Goal: Navigation & Orientation: Go to known website

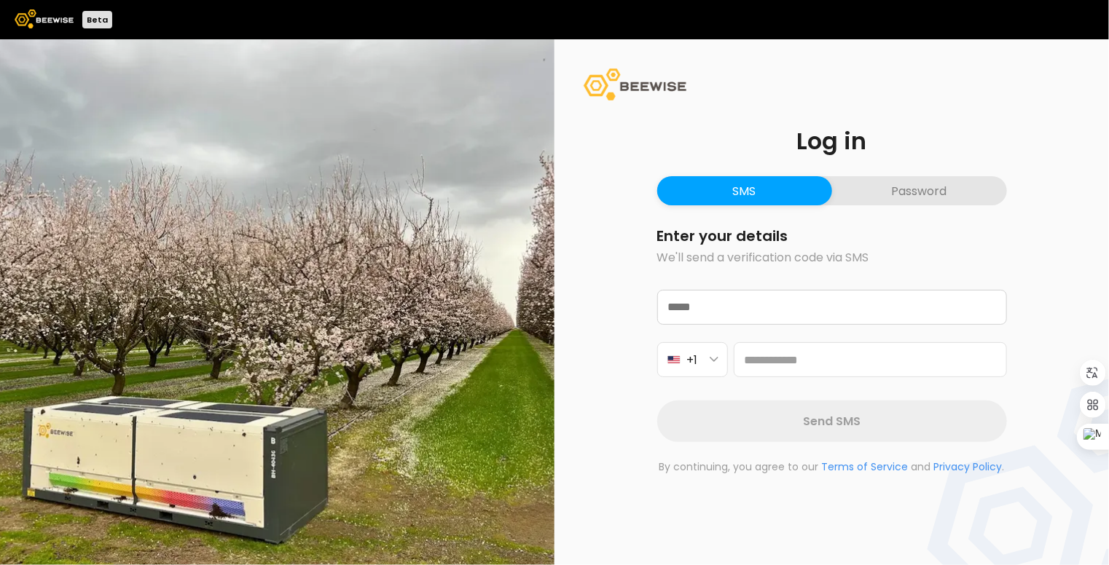
click at [31, 16] on img at bounding box center [44, 18] width 59 height 19
click at [33, 18] on img at bounding box center [44, 18] width 59 height 19
click at [883, 192] on button "Password" at bounding box center [919, 190] width 175 height 29
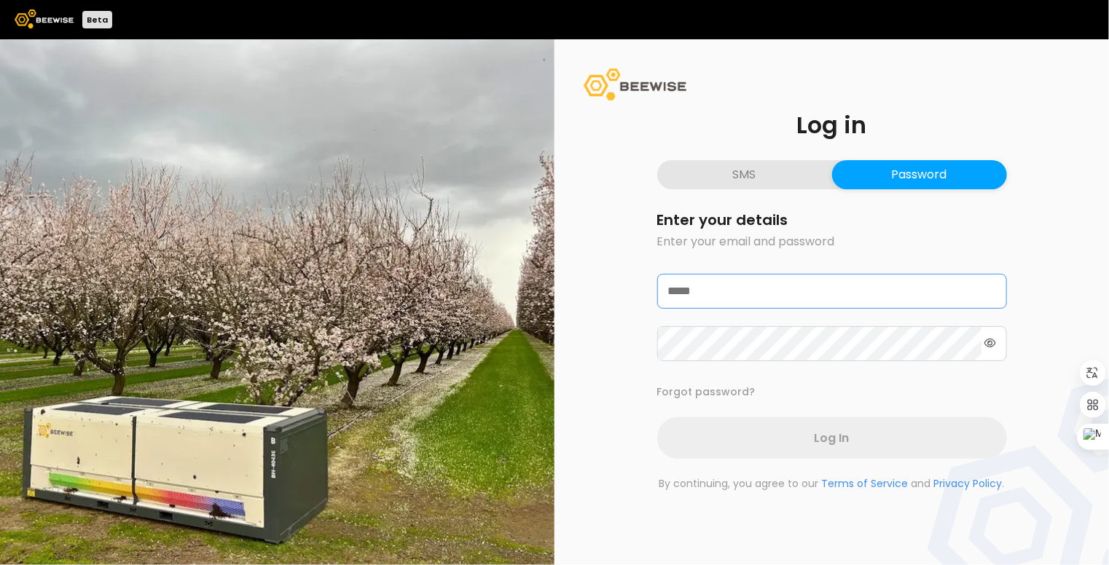
click at [701, 282] on input "text" at bounding box center [832, 292] width 348 height 34
